Goal: Task Accomplishment & Management: Use online tool/utility

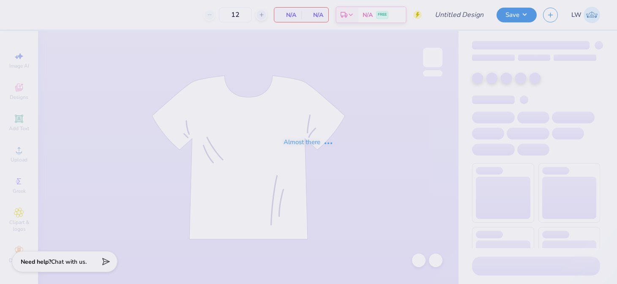
type input "family weekend 1"
type input "40"
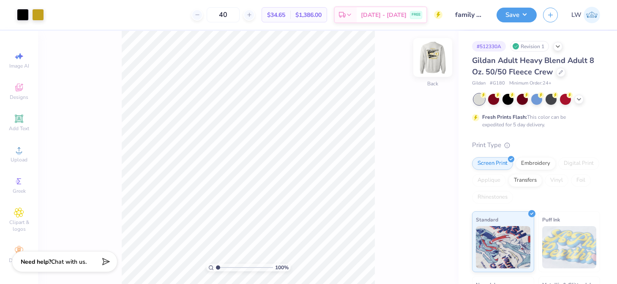
click at [438, 50] on img at bounding box center [433, 58] width 34 height 34
click at [430, 66] on div at bounding box center [432, 57] width 19 height 19
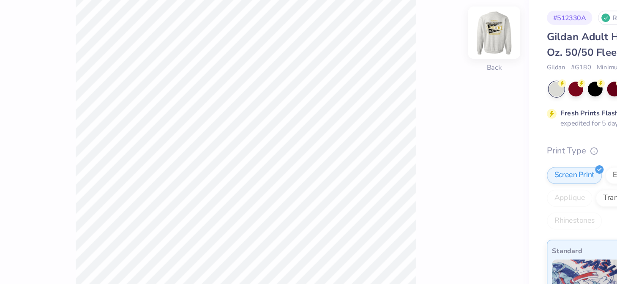
click at [434, 53] on img at bounding box center [433, 58] width 34 height 34
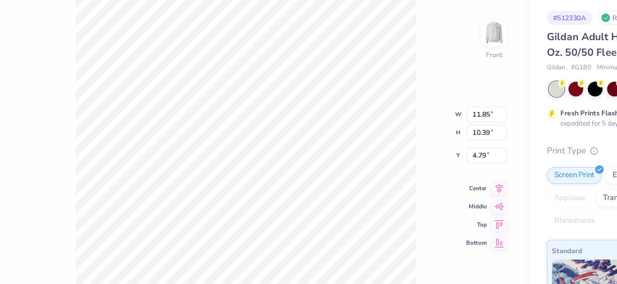
type input "2.18"
type input "0.93"
type input "9.67"
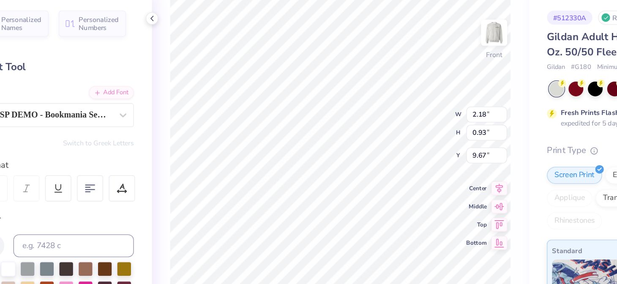
type textarea "2025"
type input "11.85"
type input "10.39"
type input "4.79"
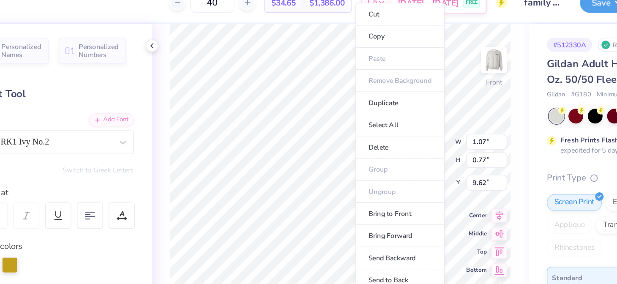
type input "1.07"
type input "0.77"
type input "9.62"
click at [424, 55] on img at bounding box center [433, 58] width 34 height 34
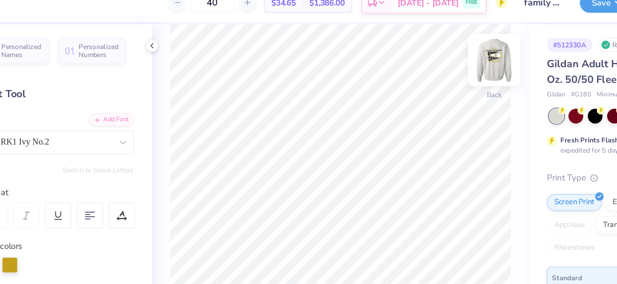
click at [442, 60] on img at bounding box center [433, 58] width 34 height 34
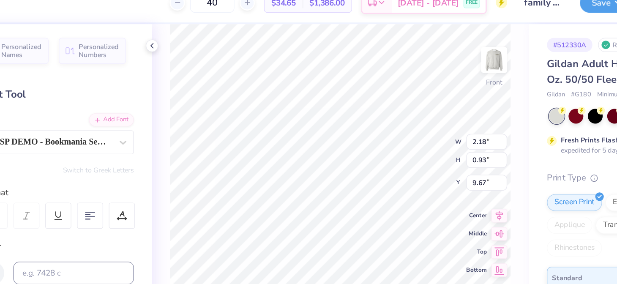
type textarea "2025"
type input "11.85"
type input "10.39"
type input "4.79"
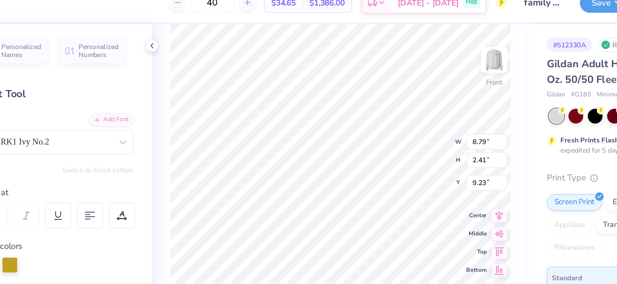
type input "1.07"
type input "0.77"
type input "9.97"
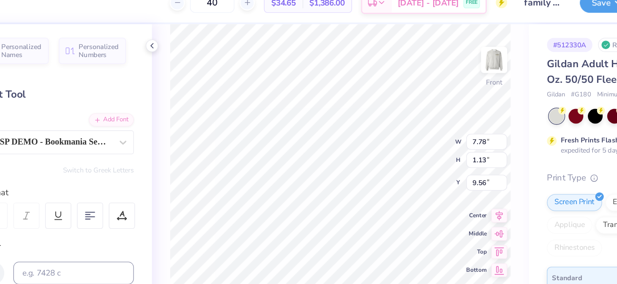
type input "9.56"
type textarea "2025"
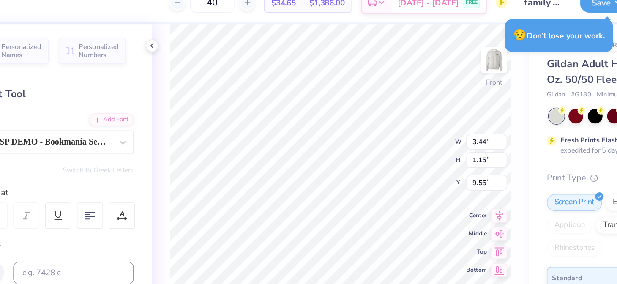
type input "3.48"
type input "1.47"
type input "9.56"
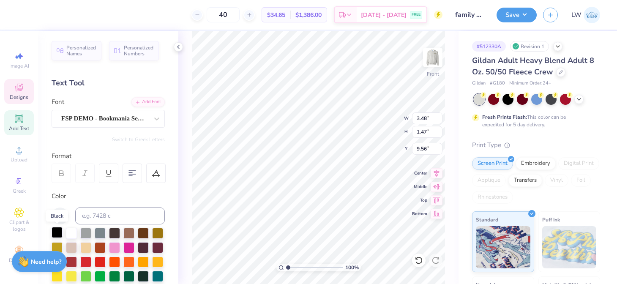
click at [59, 232] on div at bounding box center [57, 232] width 11 height 11
click at [56, 232] on div at bounding box center [57, 232] width 11 height 11
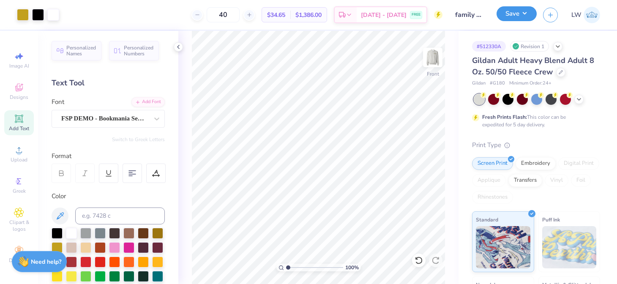
click at [524, 14] on button "Save" at bounding box center [517, 13] width 40 height 15
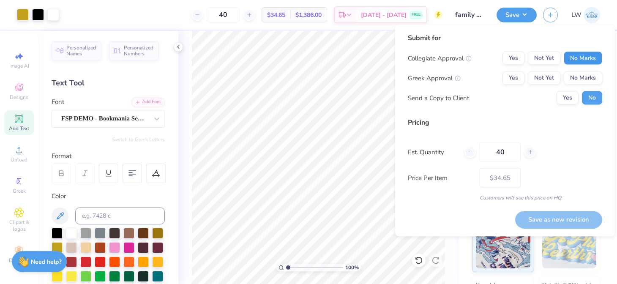
click at [587, 52] on button "No Marks" at bounding box center [583, 59] width 38 height 14
click at [512, 58] on button "Yes" at bounding box center [514, 59] width 22 height 14
click at [594, 71] on button "No Marks" at bounding box center [583, 78] width 38 height 14
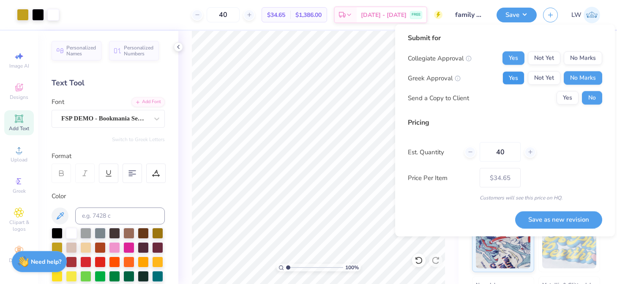
click at [520, 77] on button "Yes" at bounding box center [514, 78] width 22 height 14
click at [575, 65] on div "Collegiate Approval Yes Not Yet No Marks Greek Approval Yes Not Yet No Marks Se…" at bounding box center [505, 78] width 195 height 53
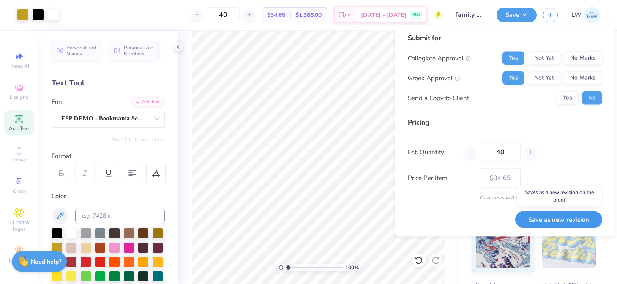
click at [562, 222] on button "Save as new revision" at bounding box center [558, 219] width 87 height 17
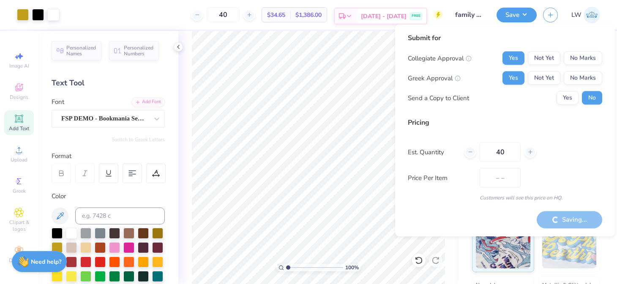
type input "$34.65"
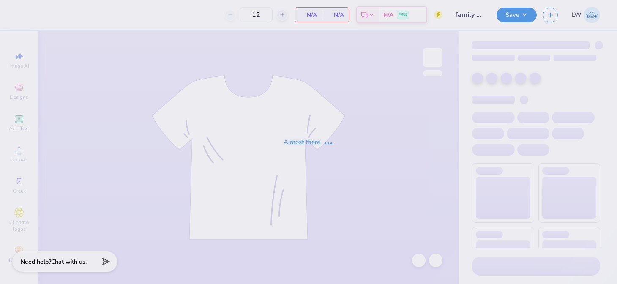
type input "family weekend 1"
type input "40"
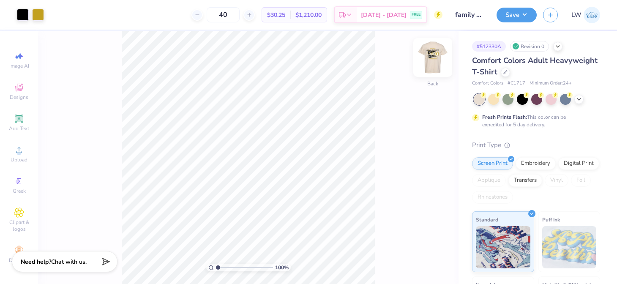
click at [434, 58] on img at bounding box center [433, 58] width 34 height 34
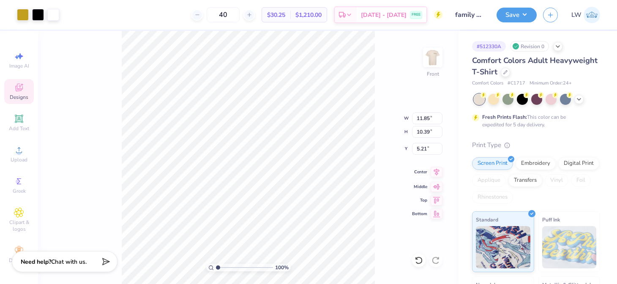
click at [435, 170] on icon at bounding box center [437, 172] width 12 height 10
click at [397, 165] on div "100 % Front W 11.85 11.85 " H 10.39 10.39 " Y 5.21 5.21 " Center Middle Top Bot…" at bounding box center [248, 157] width 421 height 253
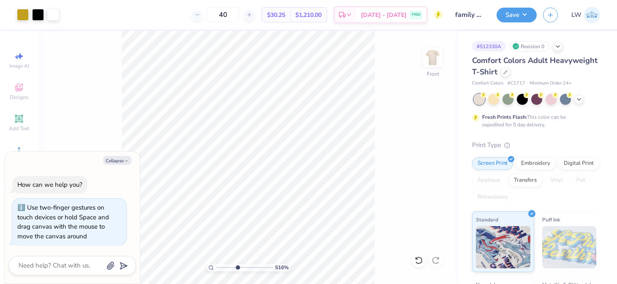
type input "5.16"
type textarea "x"
type input "5.28"
type textarea "x"
drag, startPoint x: 228, startPoint y: 267, endPoint x: 223, endPoint y: 266, distance: 5.2
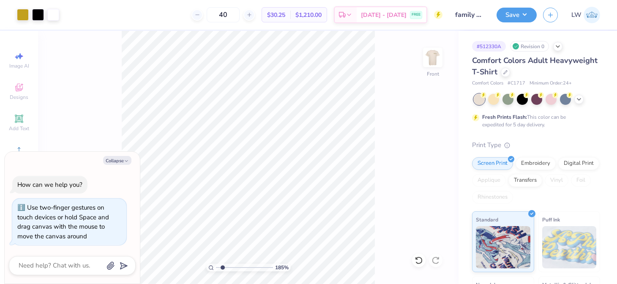
type input "1.83"
click at [222, 266] on input "range" at bounding box center [244, 268] width 57 height 8
click at [430, 131] on div "183 % Front" at bounding box center [248, 157] width 421 height 253
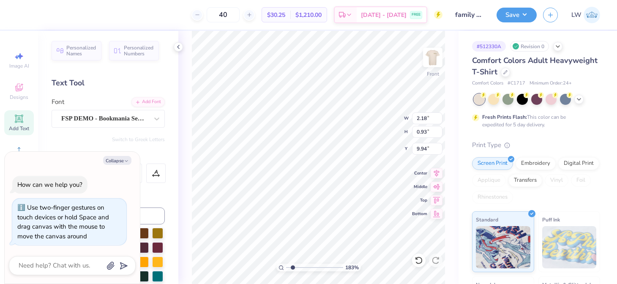
type textarea "x"
type input "11.85"
type input "10.39"
type input "5.21"
type textarea "x"
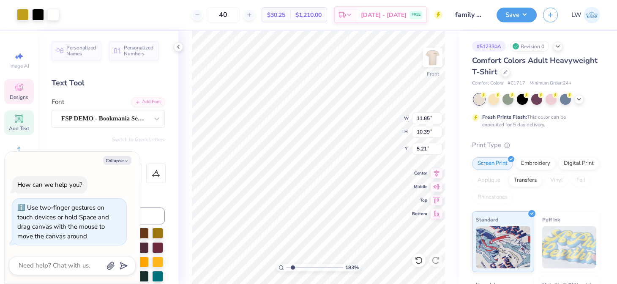
type input "2.18"
type input "0.93"
type input "9.94"
type textarea "x"
type textarea "2"
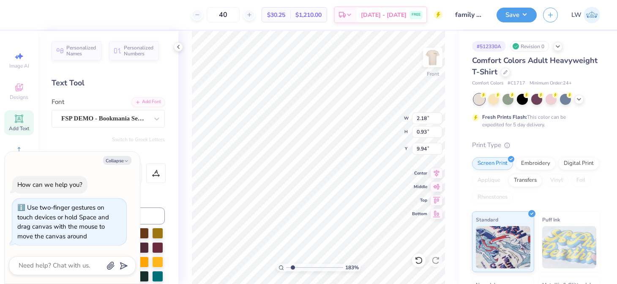
type textarea "x"
type textarea "20"
type textarea "x"
type textarea "202"
type textarea "x"
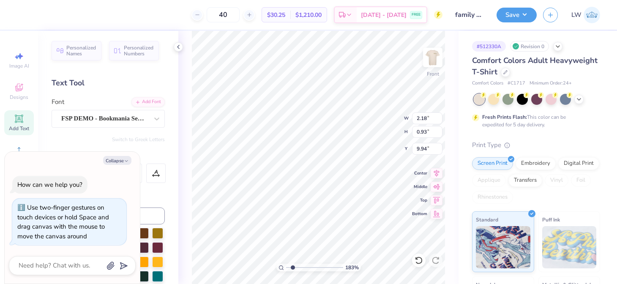
type textarea "2025"
type textarea "x"
type input "2.97"
type input "0.99"
type input "9.91"
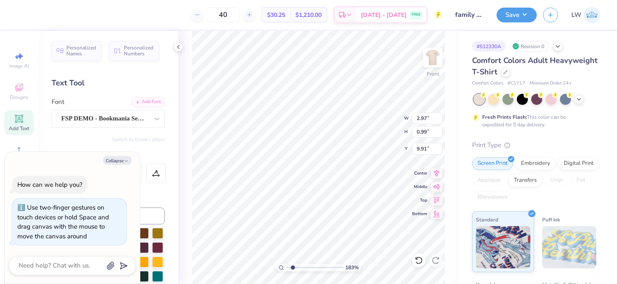
type textarea "x"
type input "10.40"
type textarea "x"
type input "11.85"
type input "10.39"
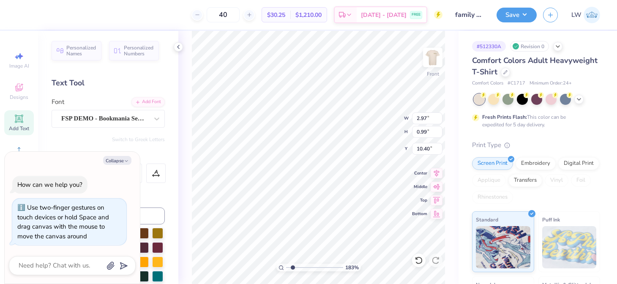
type input "5.21"
type textarea "x"
type input "2.97"
type input "0.99"
type input "10.40"
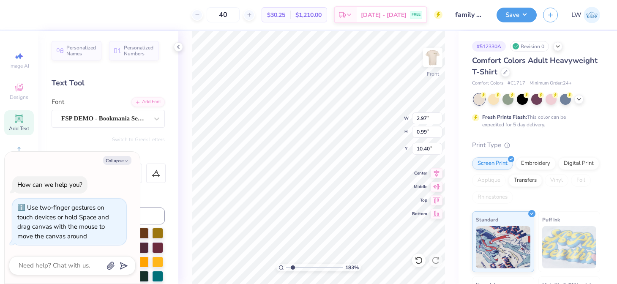
type textarea "x"
type input "1.01"
type input "0.74"
type input "10.65"
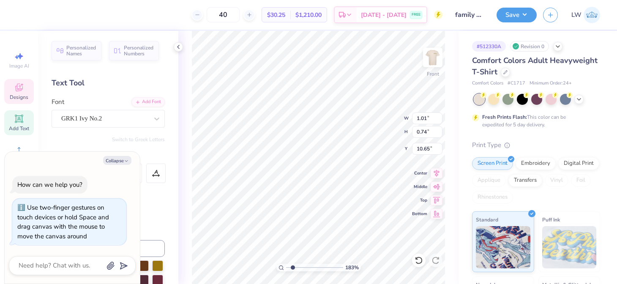
type textarea "x"
type textarea "25"
click at [180, 47] on icon at bounding box center [178, 47] width 7 height 7
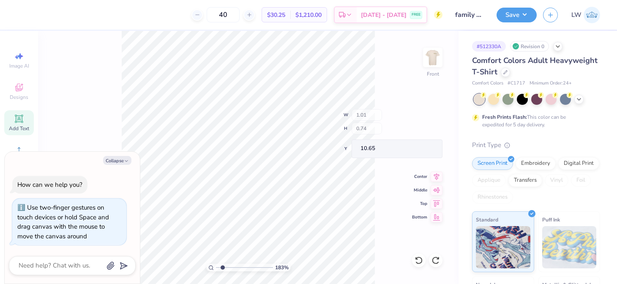
click at [180, 47] on div "183 % Front W 1.01 H 0.74 Y 10.65 Center Middle Top Bottom" at bounding box center [248, 157] width 421 height 253
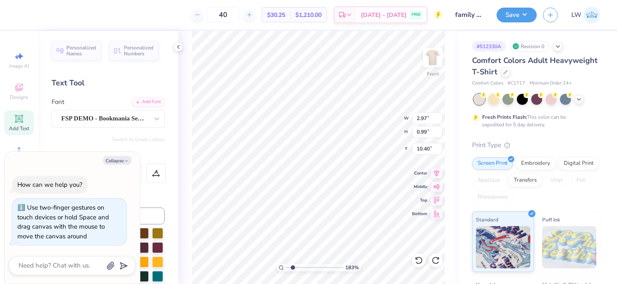
type textarea "x"
type input "16.87"
type textarea "x"
type input "11.85"
type input "10.39"
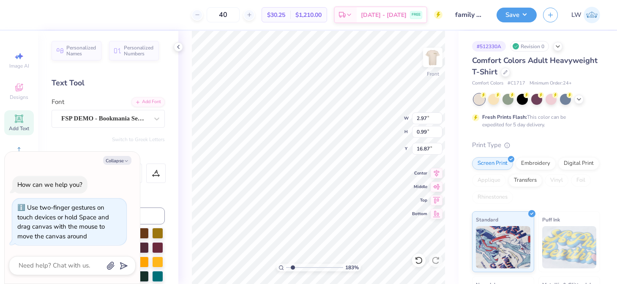
type input "5.21"
type textarea "x"
type input "1.07"
type input "0.77"
type input "9.98"
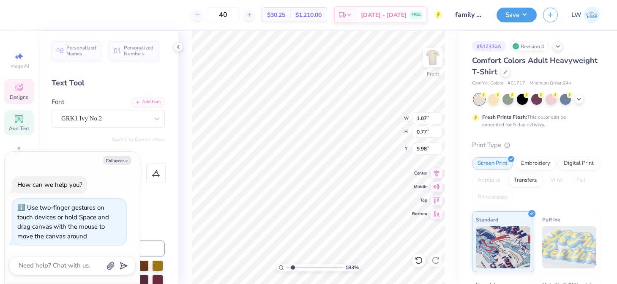
type textarea "x"
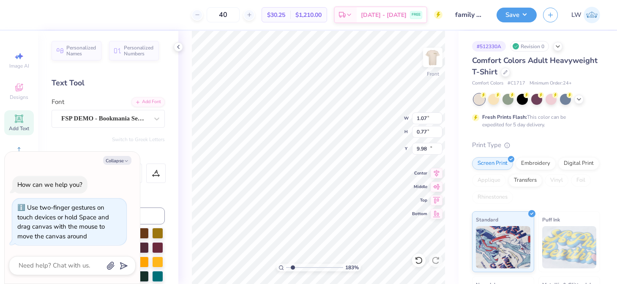
type textarea "x"
type input "2.97"
type input "0.99"
type input "16.87"
type textarea "x"
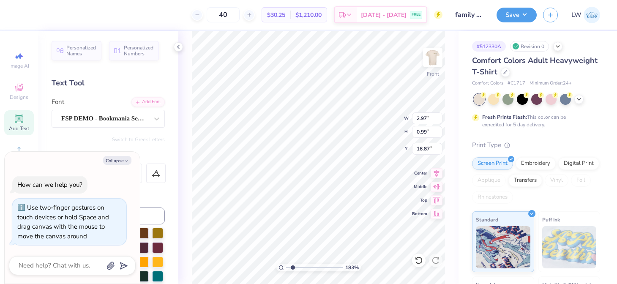
type textarea "x"
type input "7.78"
type input "1.13"
type input "14.47"
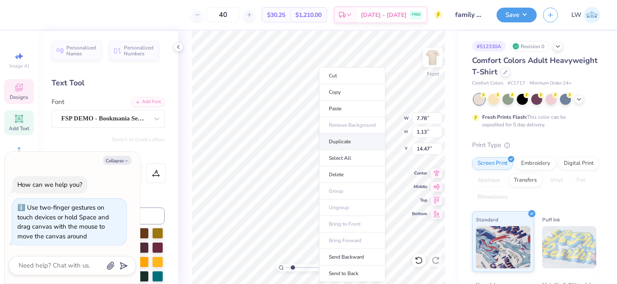
click at [337, 143] on li "Duplicate" at bounding box center [352, 142] width 66 height 16
type textarea "x"
type input "15.47"
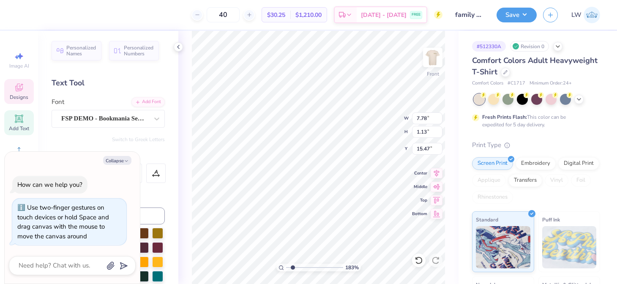
type textarea "x"
type input "16.31"
type textarea "x"
type textarea "20"
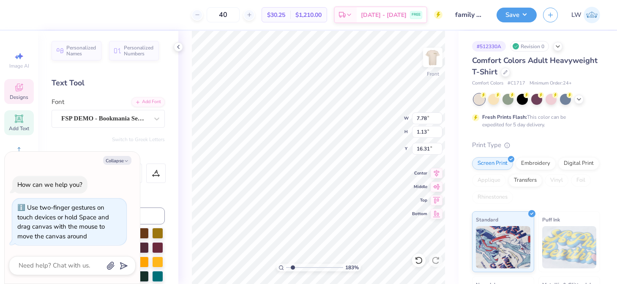
type textarea "x"
type textarea "202"
type textarea "x"
type textarea "2025"
click at [123, 158] on button "Collapse" at bounding box center [117, 160] width 28 height 9
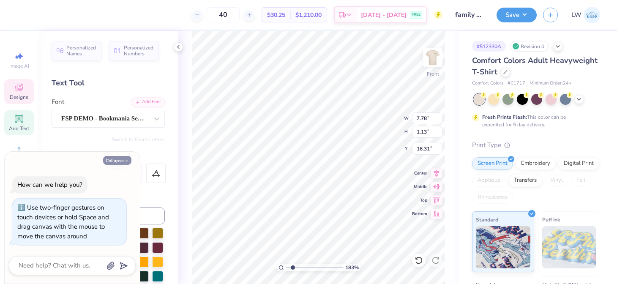
type textarea "x"
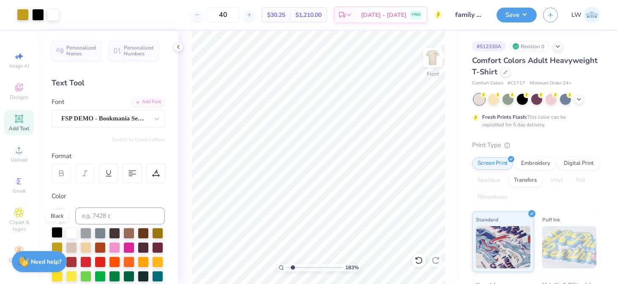
click at [52, 232] on div at bounding box center [57, 232] width 11 height 11
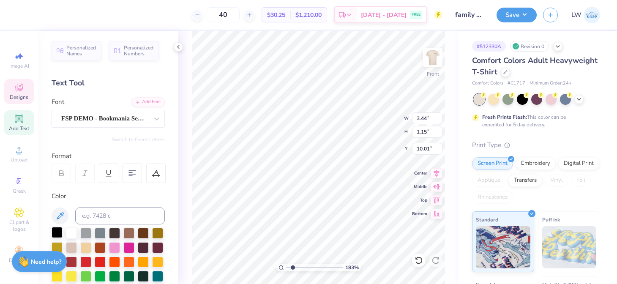
type input "10.01"
type input "3.48"
type input "1.46"
type input "9.98"
click at [527, 12] on button "Save" at bounding box center [517, 13] width 40 height 15
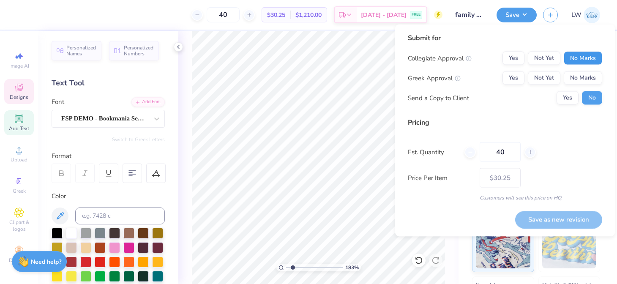
click at [572, 62] on button "No Marks" at bounding box center [583, 59] width 38 height 14
click at [511, 76] on button "Yes" at bounding box center [514, 78] width 22 height 14
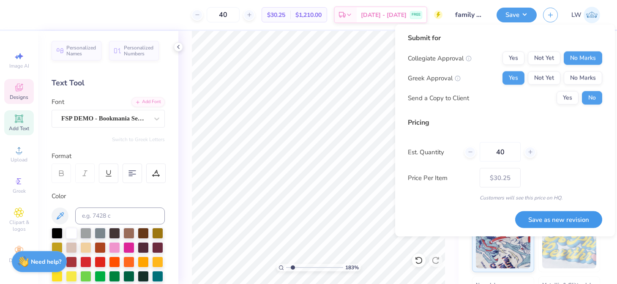
click at [554, 216] on button "Save as new revision" at bounding box center [558, 219] width 87 height 17
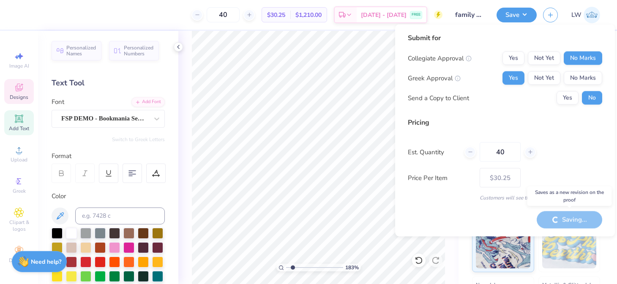
type input "– –"
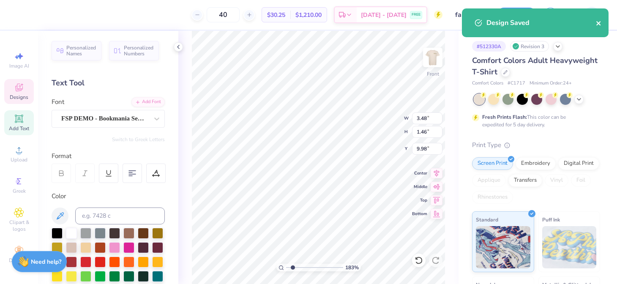
click at [600, 26] on icon "close" at bounding box center [599, 23] width 6 height 7
